Goal: Task Accomplishment & Management: Manage account settings

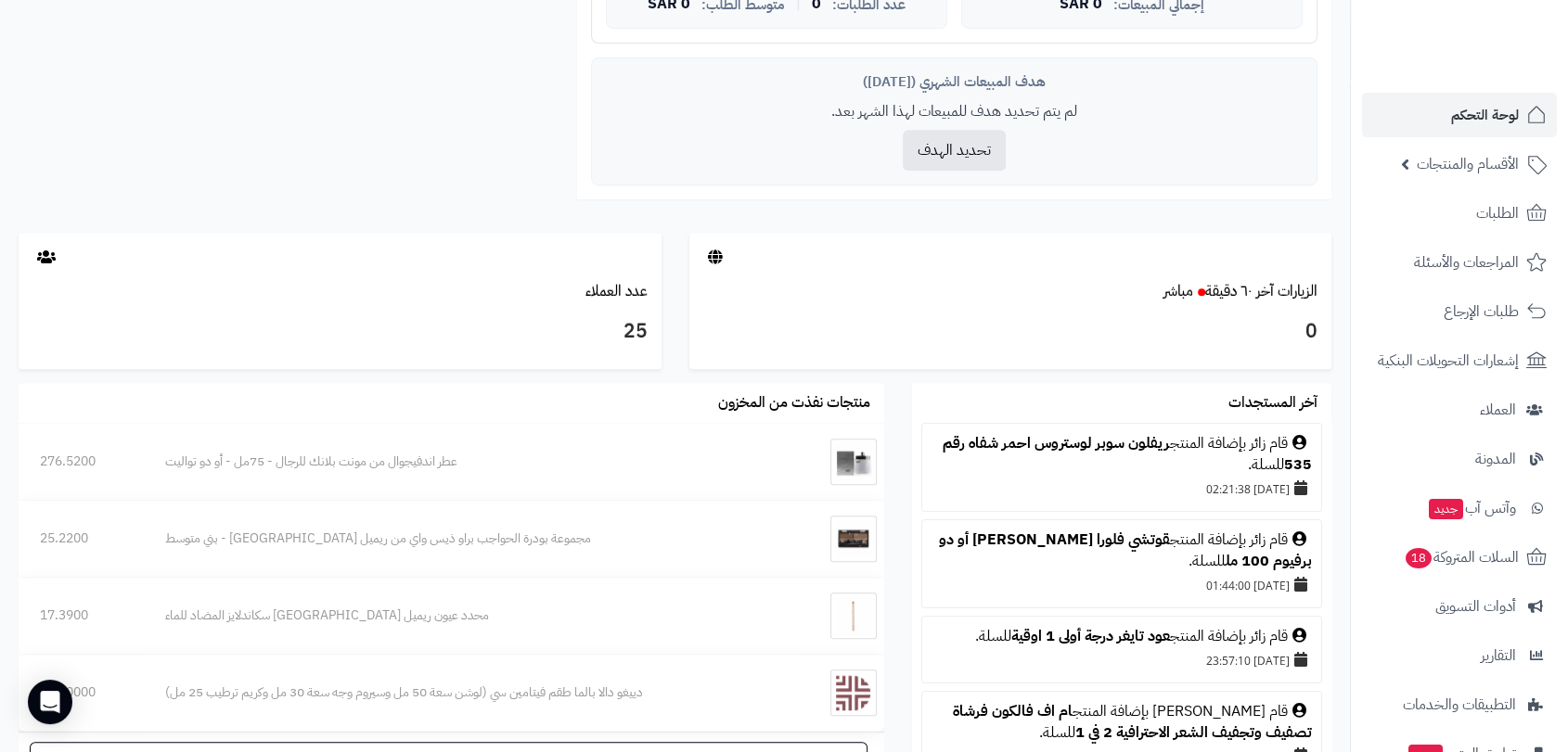
scroll to position [784, 0]
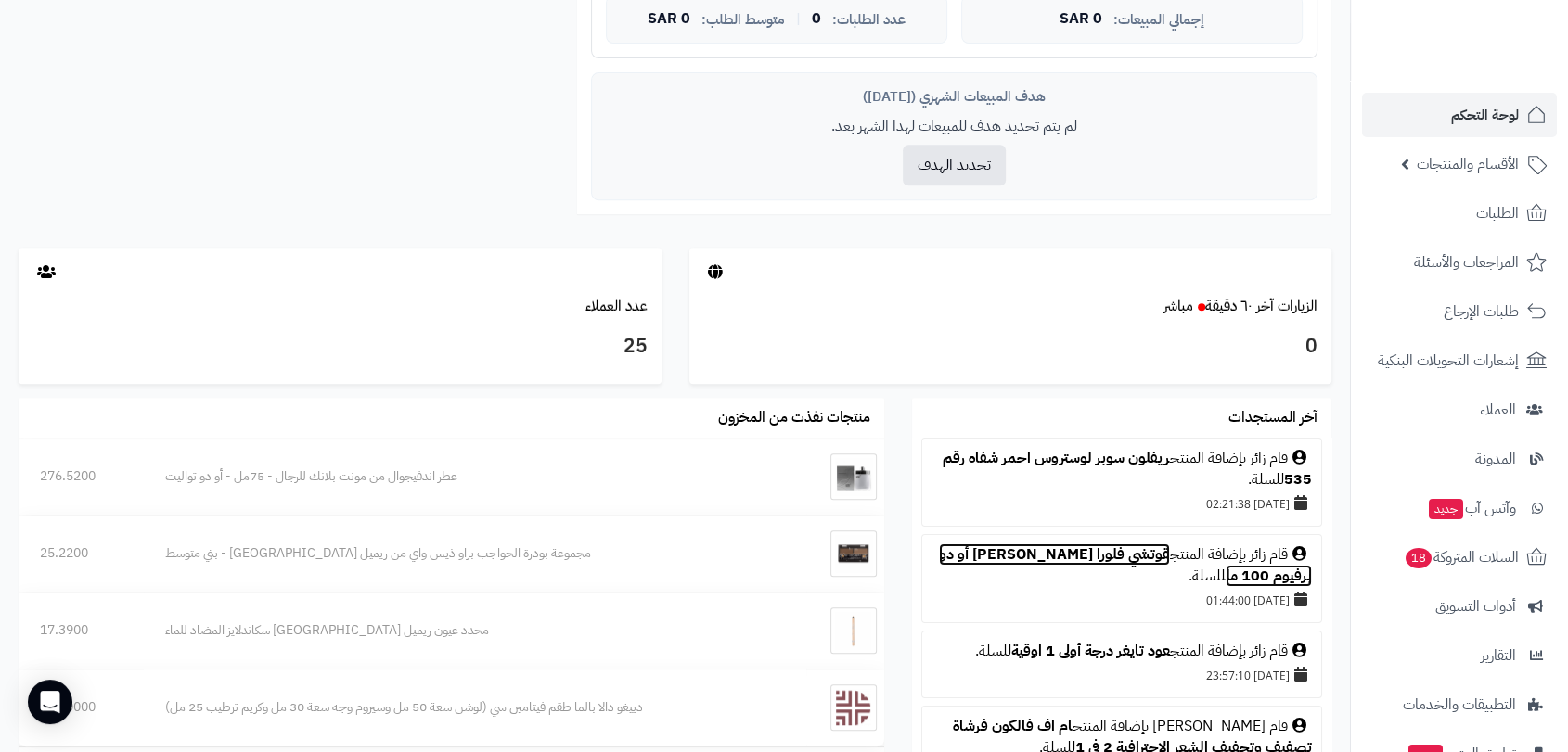
click at [1069, 554] on link "قوتشي فلورا جورجيوس جاسمين أو دو برفيوم 100 مل" at bounding box center [1125, 565] width 372 height 44
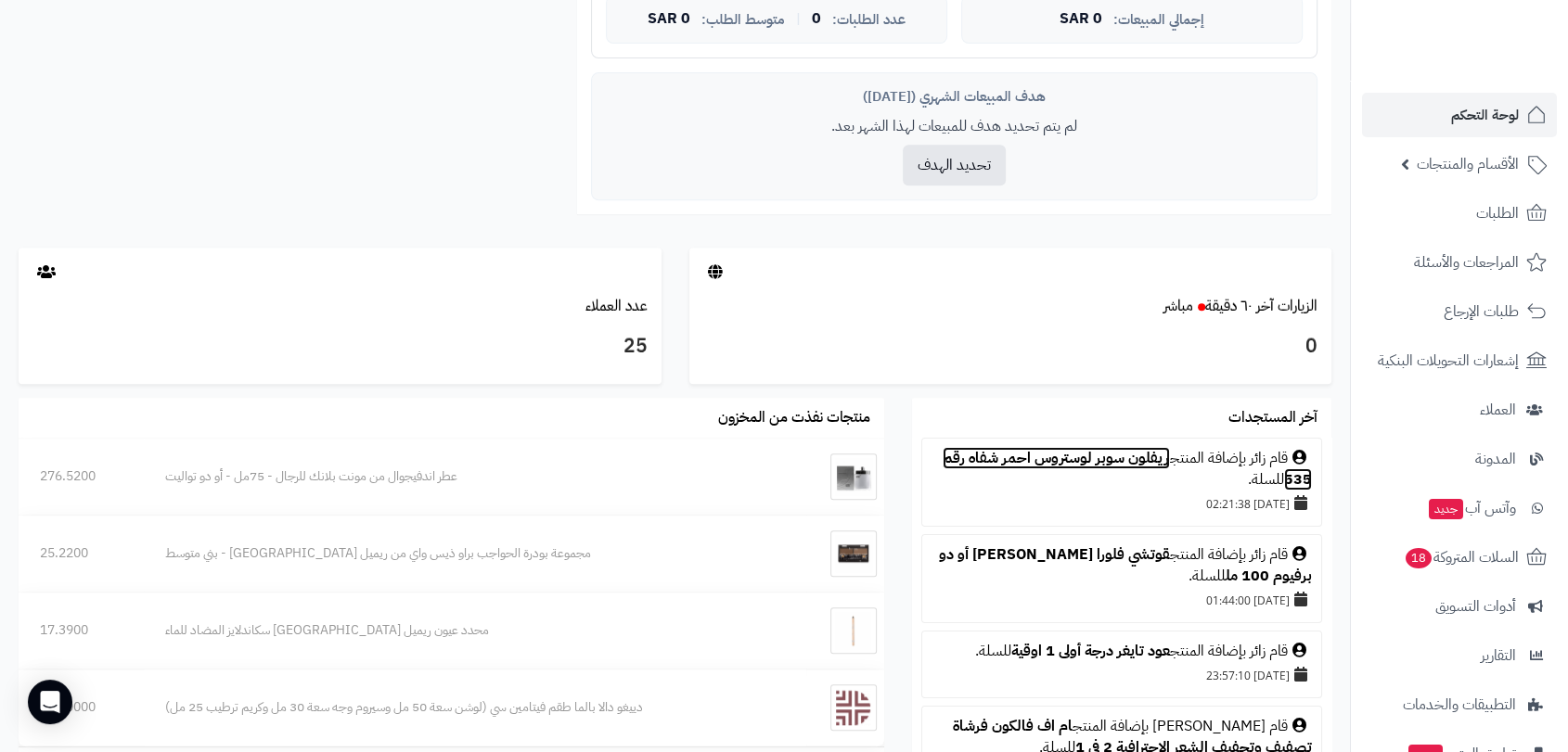
click at [1102, 461] on link "ريفلون سوبر لوستروس احمر شفاه رقم 535" at bounding box center [1127, 469] width 370 height 44
click at [1096, 462] on link "ريفلون سوبر لوستروس احمر شفاه رقم 535" at bounding box center [1127, 469] width 370 height 44
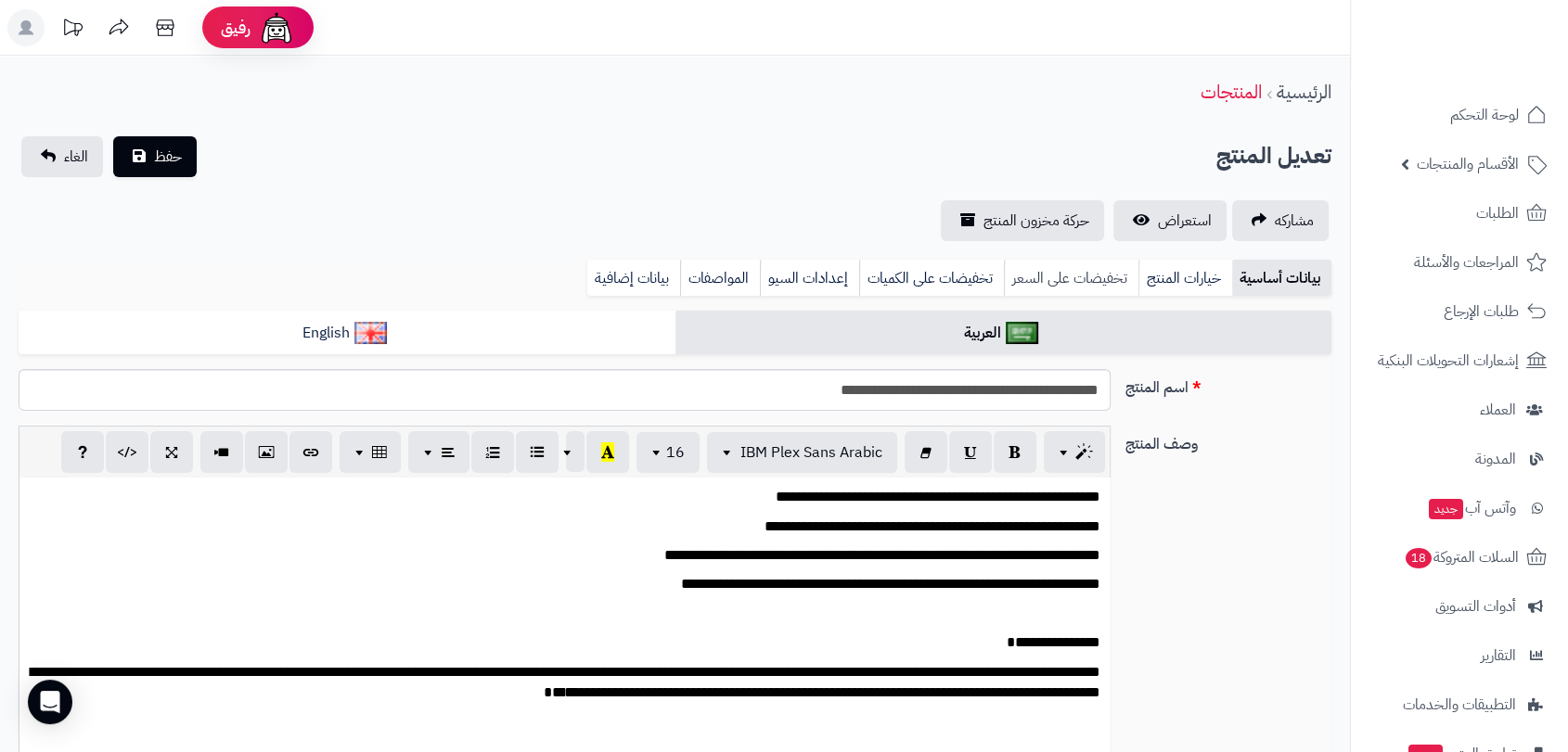
scroll to position [1566, 0]
click at [1163, 210] on span "استعراض" at bounding box center [1184, 220] width 53 height 22
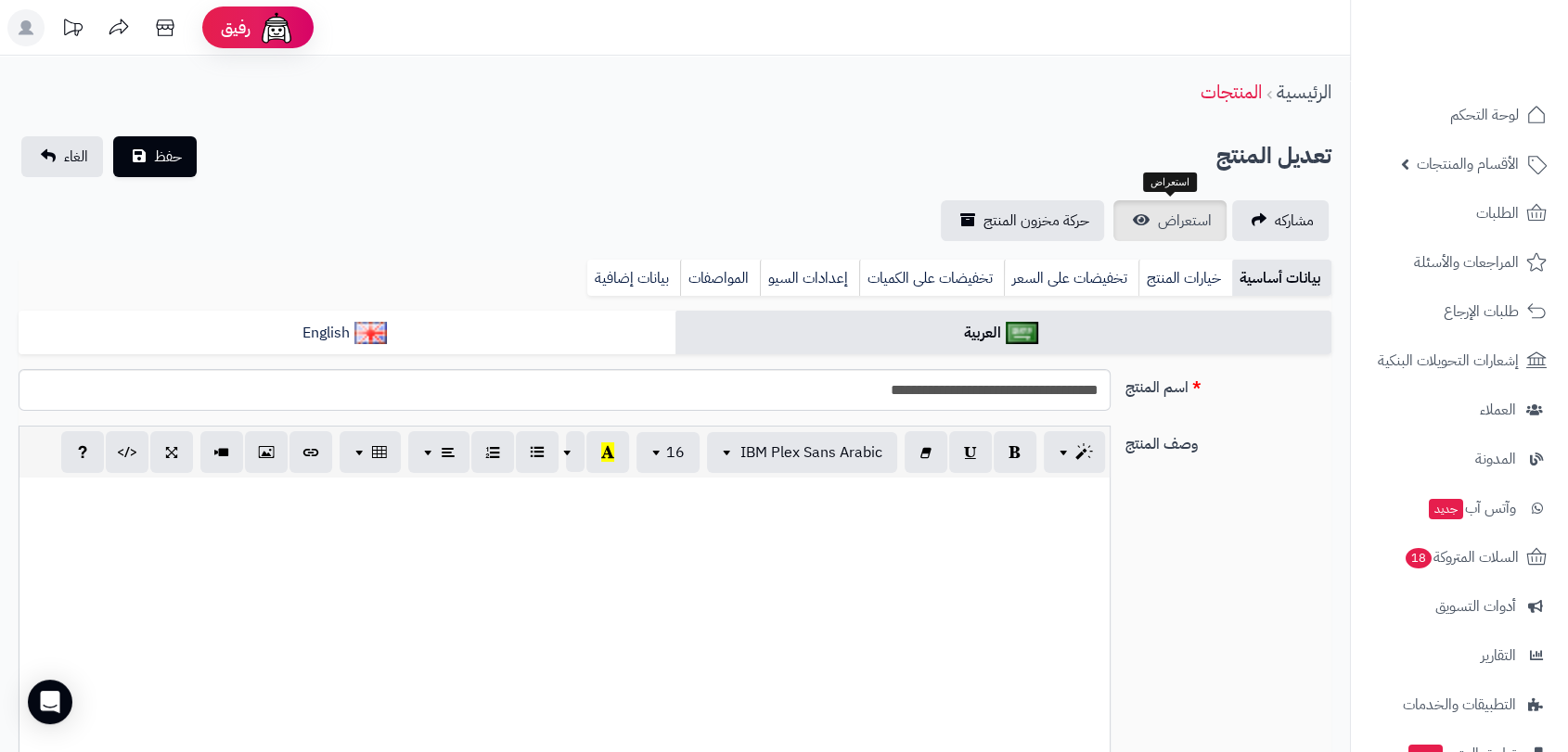
scroll to position [994, 0]
click at [1161, 200] on link "استعراض" at bounding box center [1170, 220] width 114 height 41
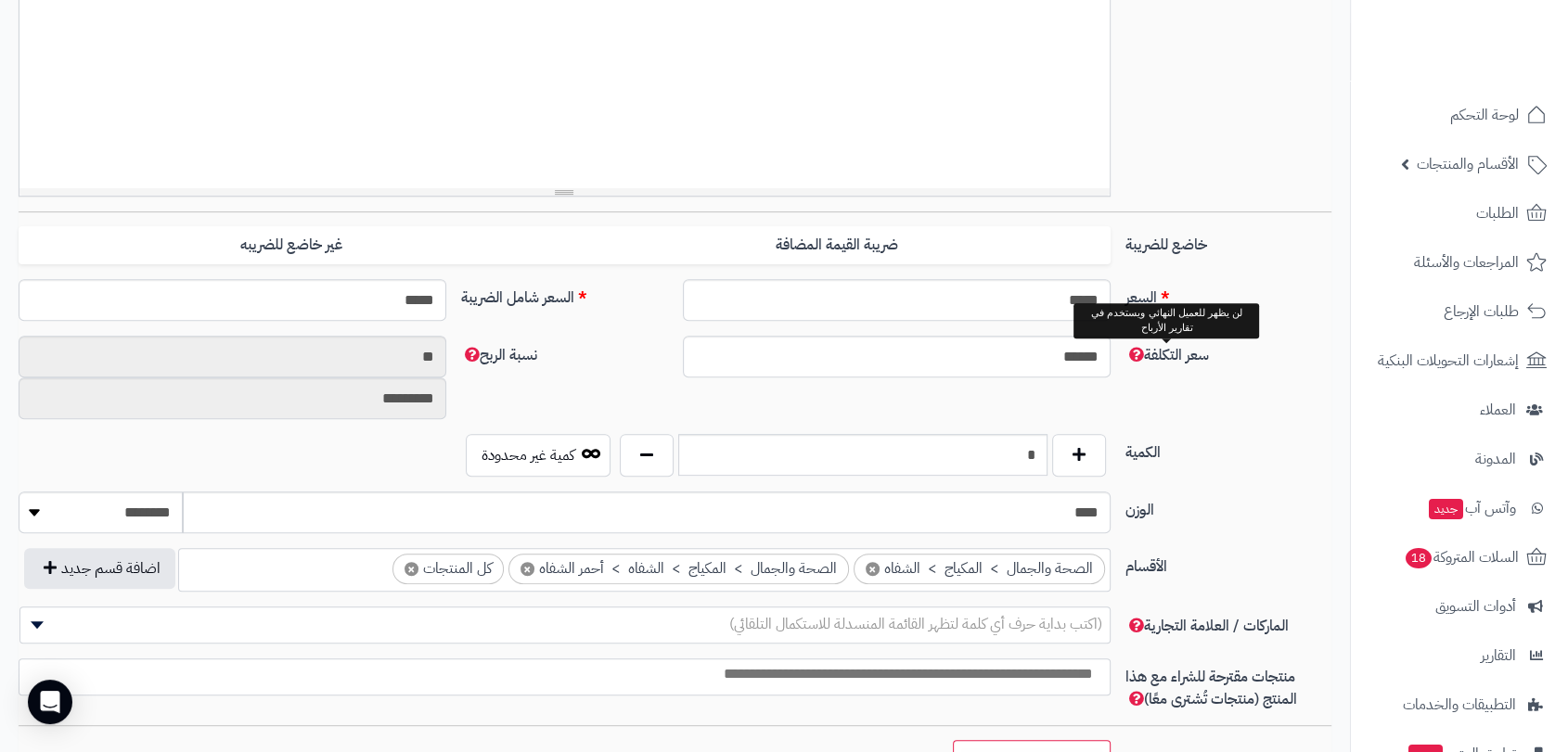
scroll to position [721, 0]
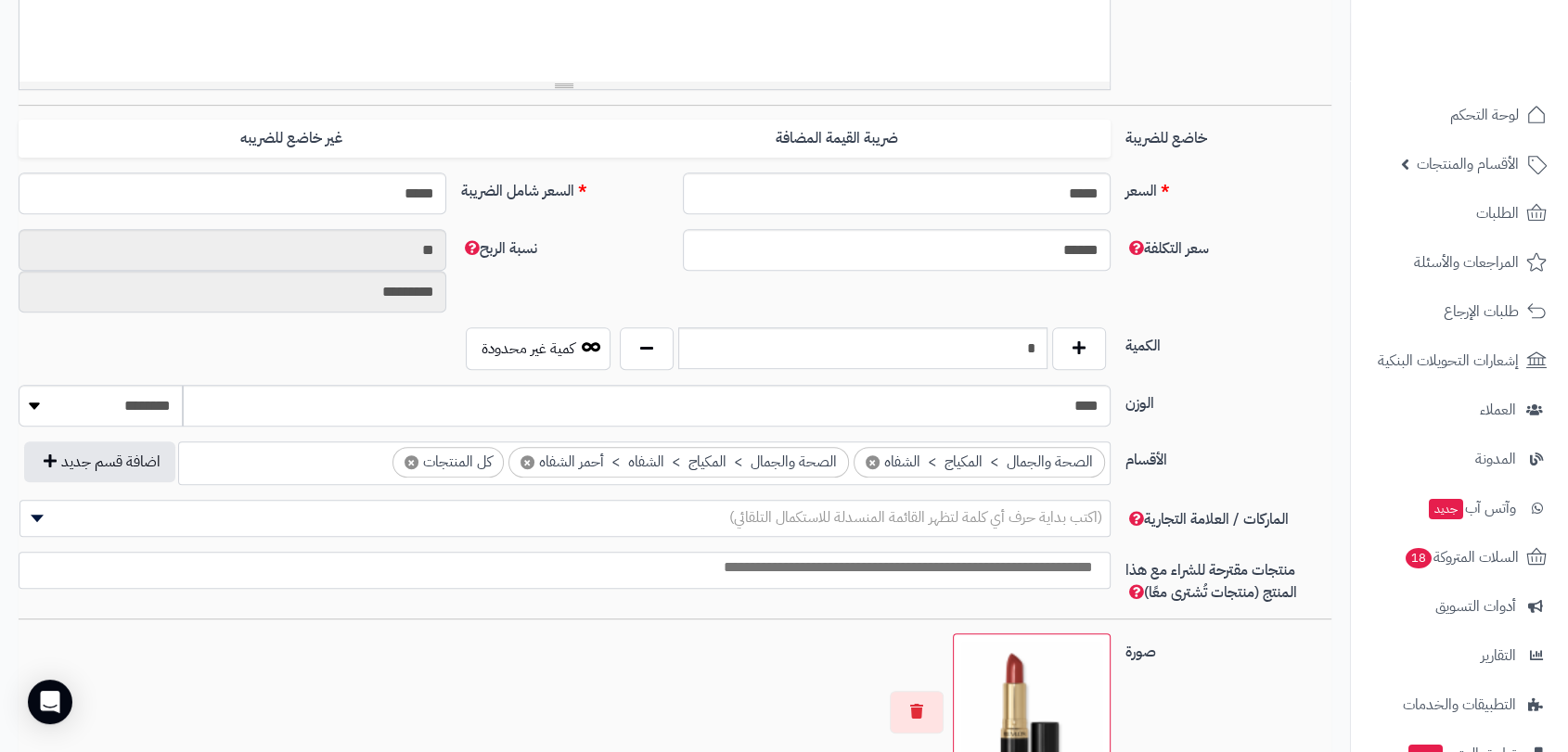
click at [1080, 574] on input "search" at bounding box center [560, 568] width 1090 height 21
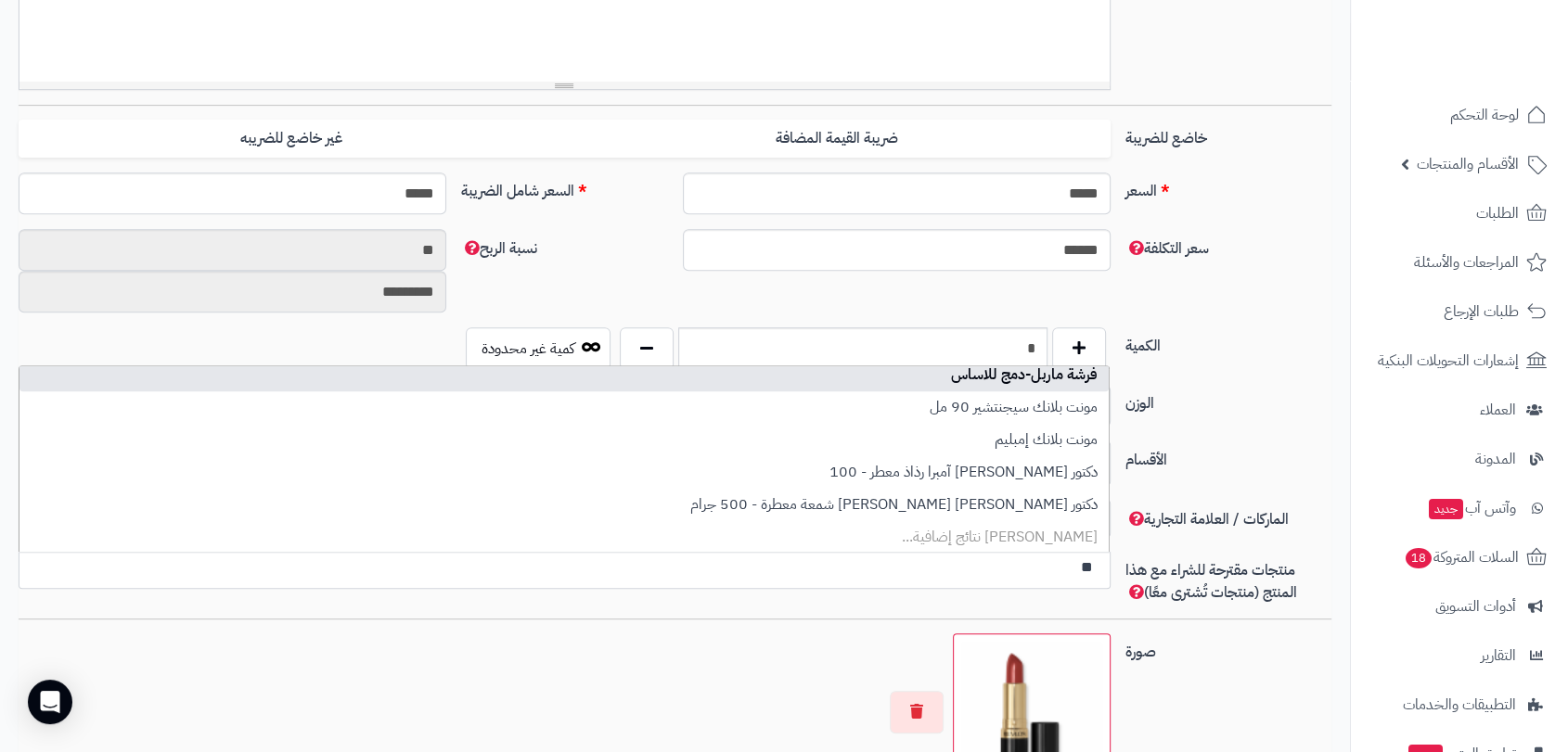
scroll to position [0, 0]
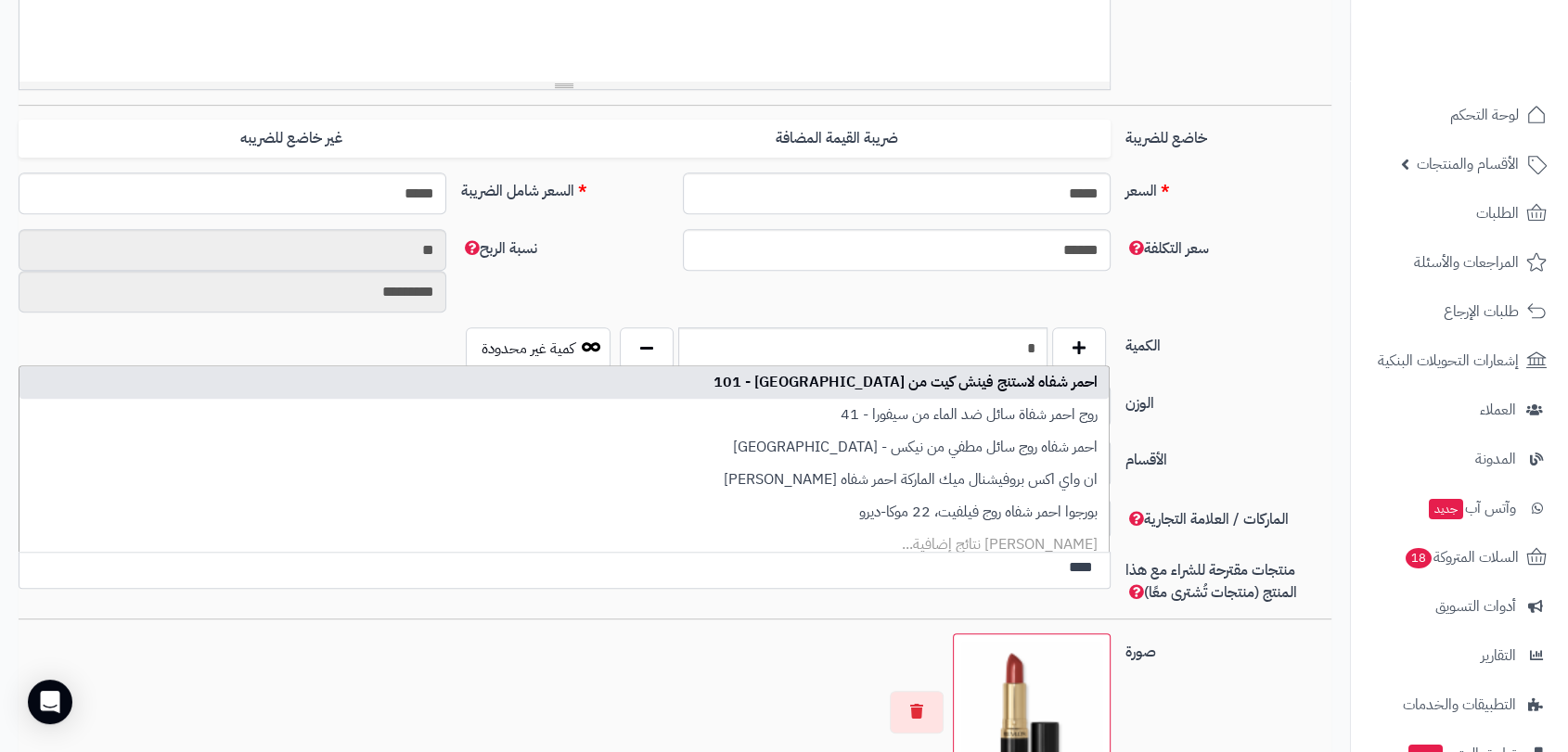
type input "****"
select select "****"
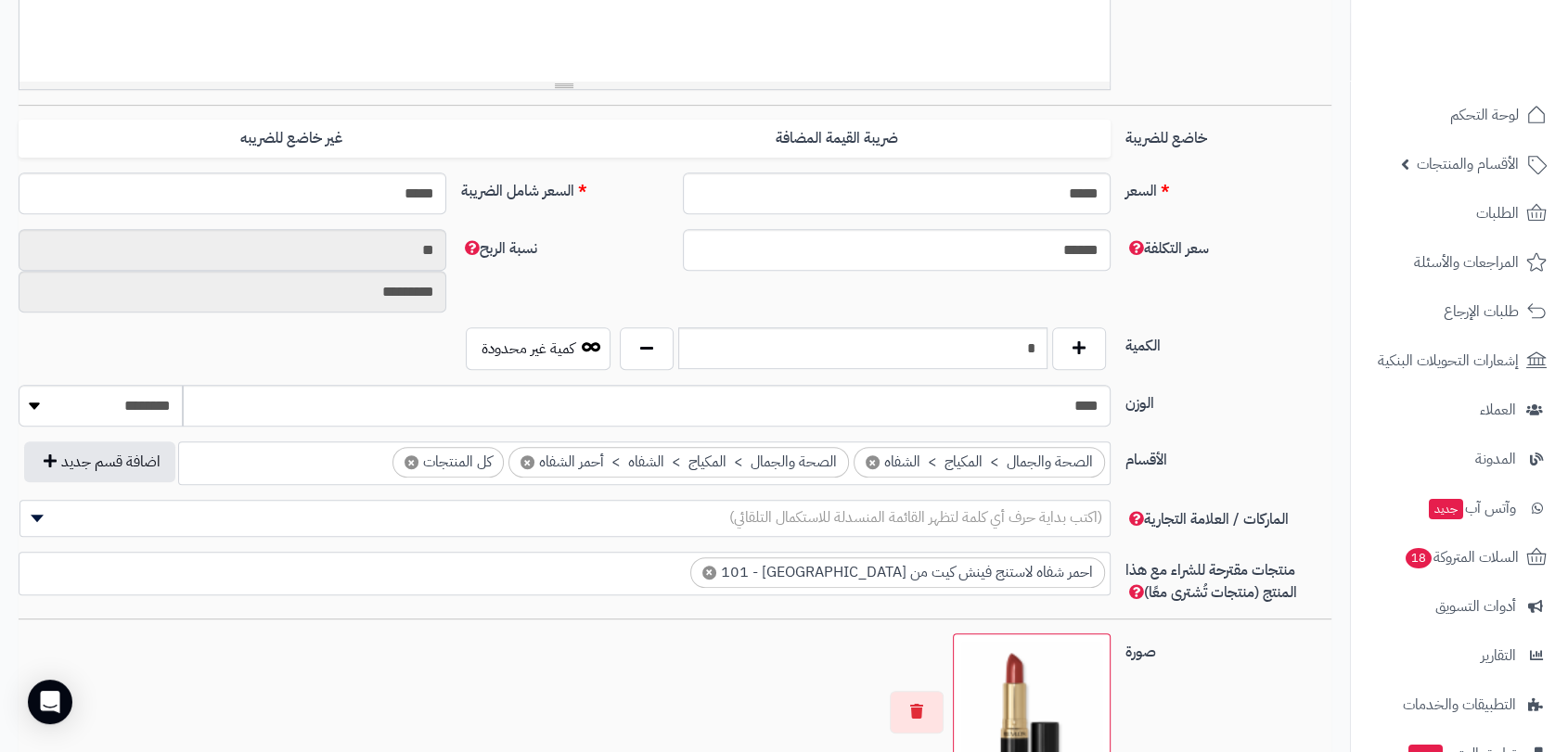
click at [710, 554] on ul "× احمر شفاه لاستنج فينش كيت من ريميل لندن - 101" at bounding box center [563, 570] width 1089 height 35
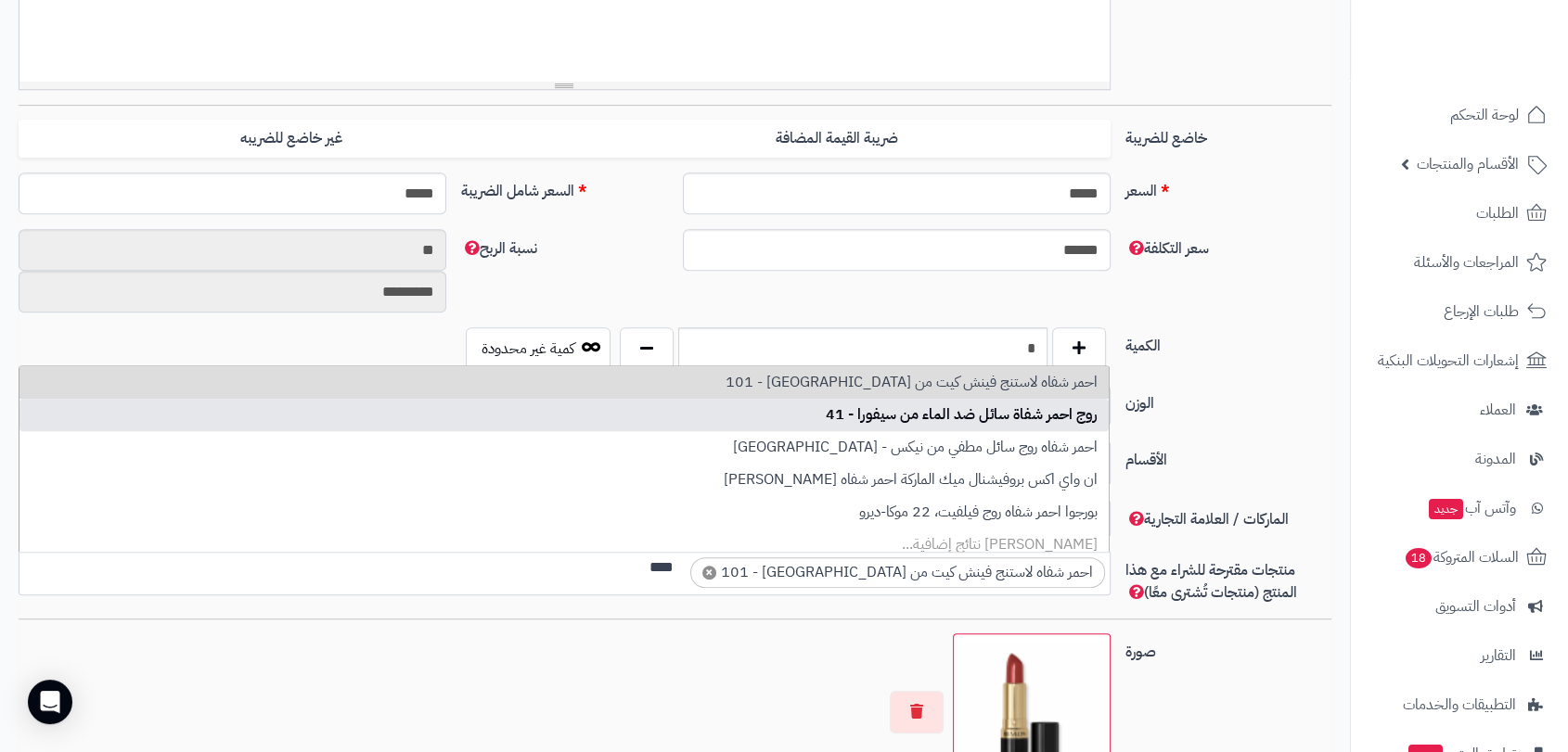
type input "****"
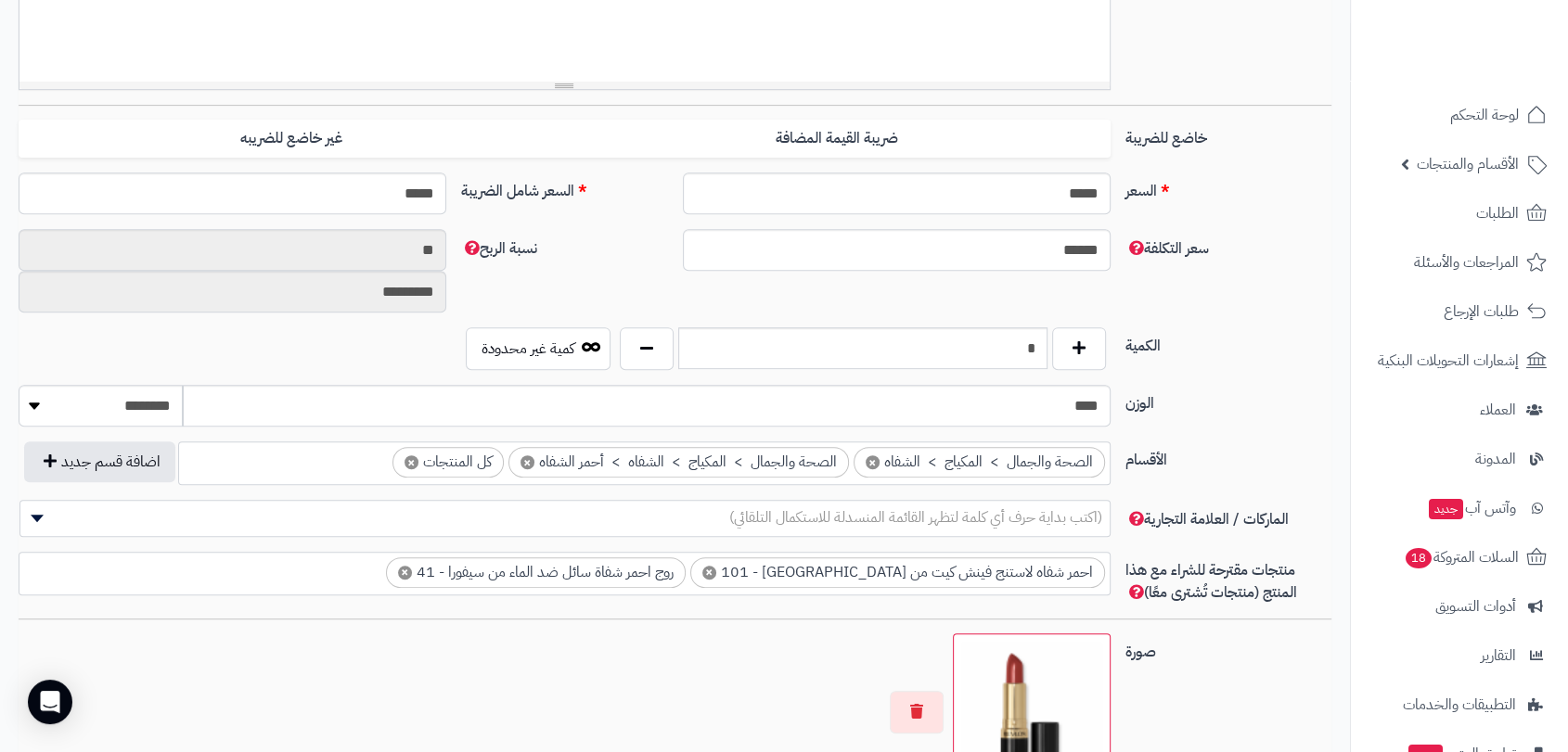
click at [456, 580] on ul "× احمر شفاه لاستنج فينش كيت من ريميل لندن - 101 × روج احمر شفاة سائل ضد الماء م…" at bounding box center [563, 570] width 1089 height 35
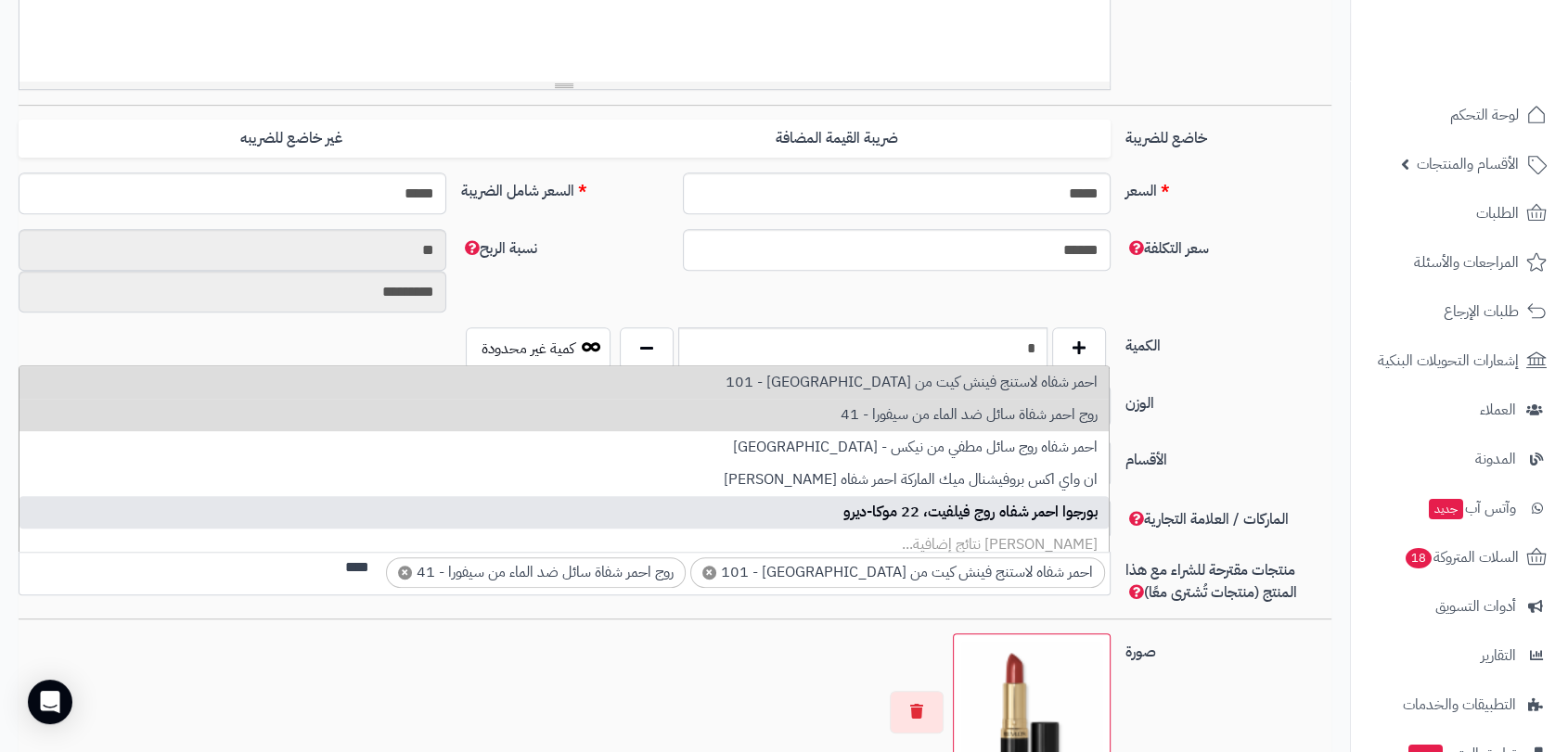
type input "****"
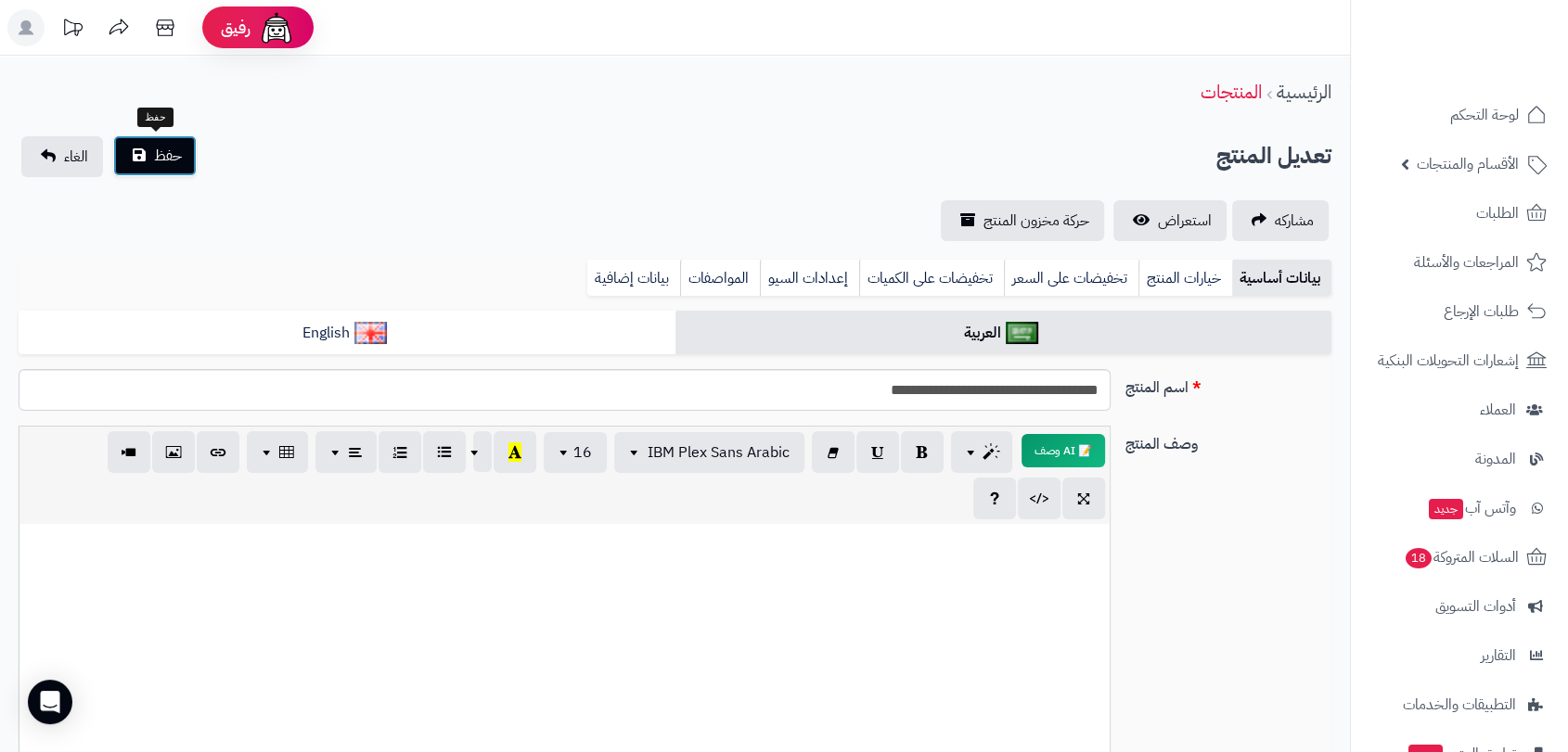
click at [164, 157] on span "حفظ" at bounding box center [167, 156] width 28 height 22
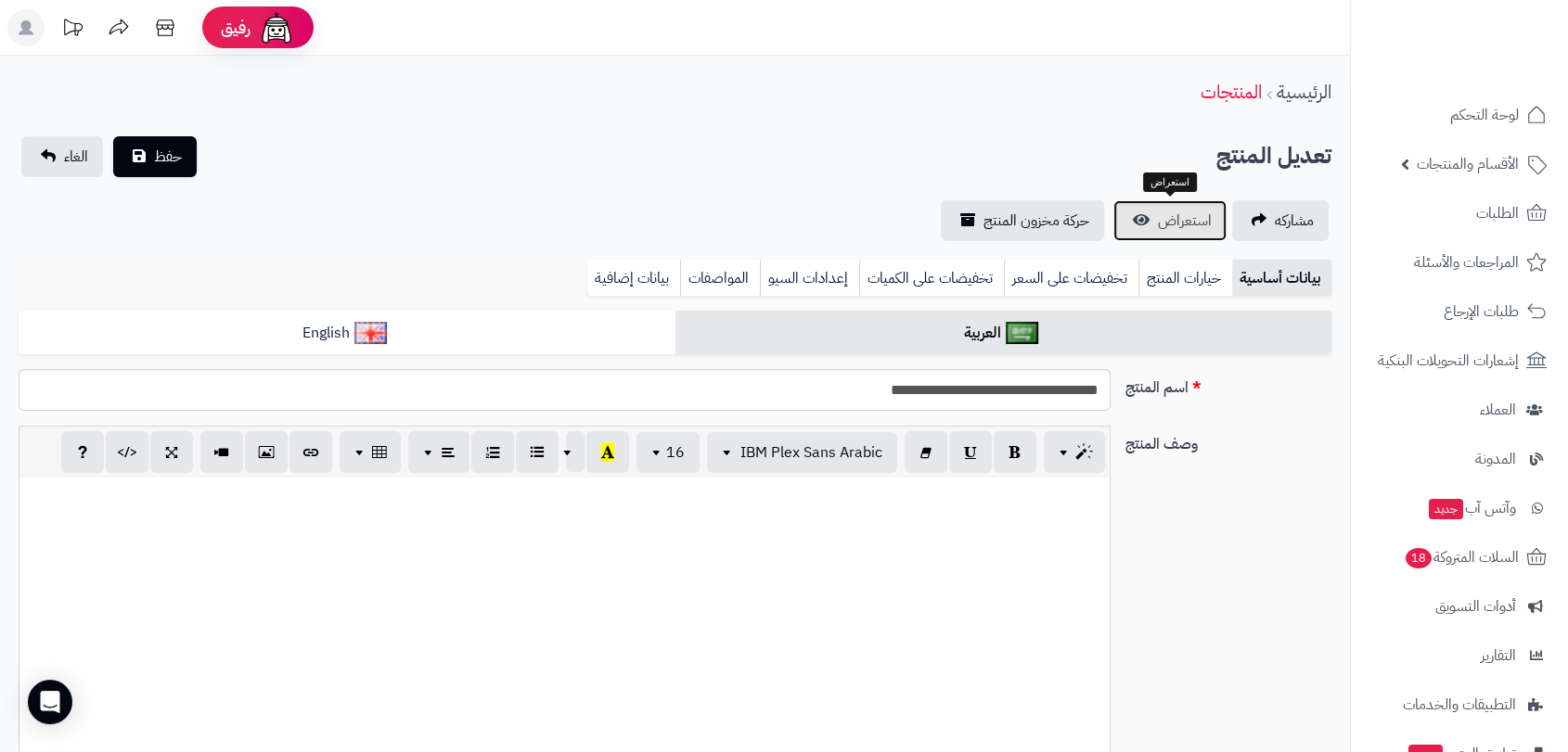
drag, startPoint x: 0, startPoint y: 0, endPoint x: 1187, endPoint y: 219, distance: 1207.0
click at [1187, 219] on span "استعراض" at bounding box center [1184, 220] width 53 height 22
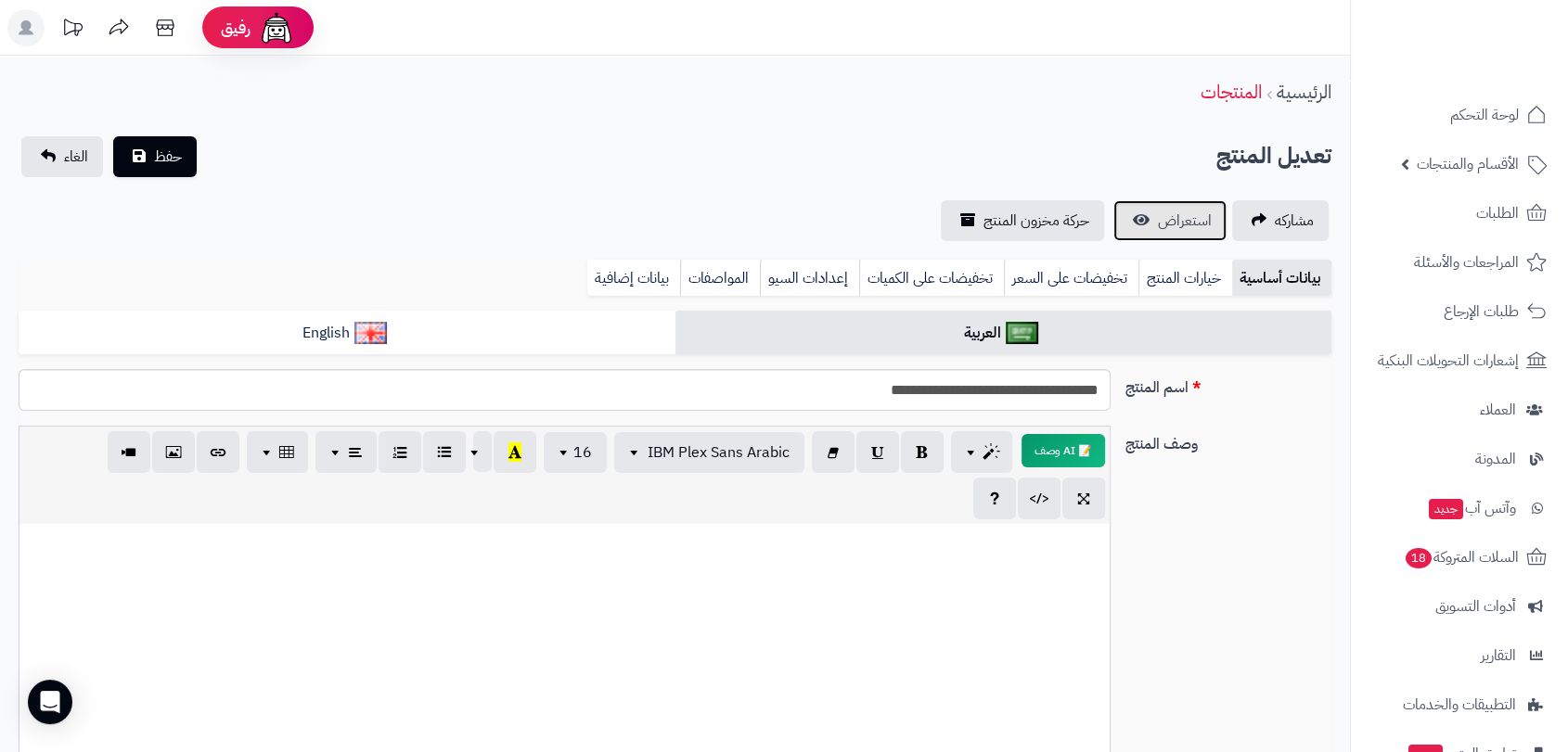
scroll to position [1010, 0]
